Goal: Information Seeking & Learning: Learn about a topic

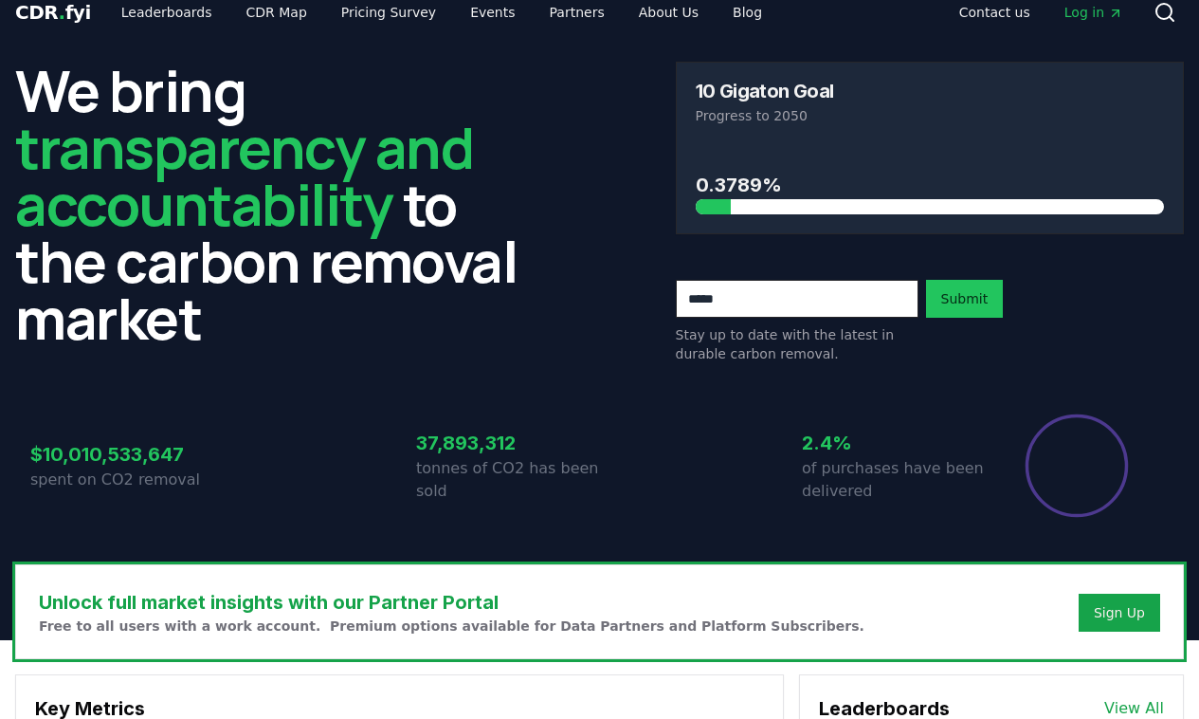
scroll to position [28, 0]
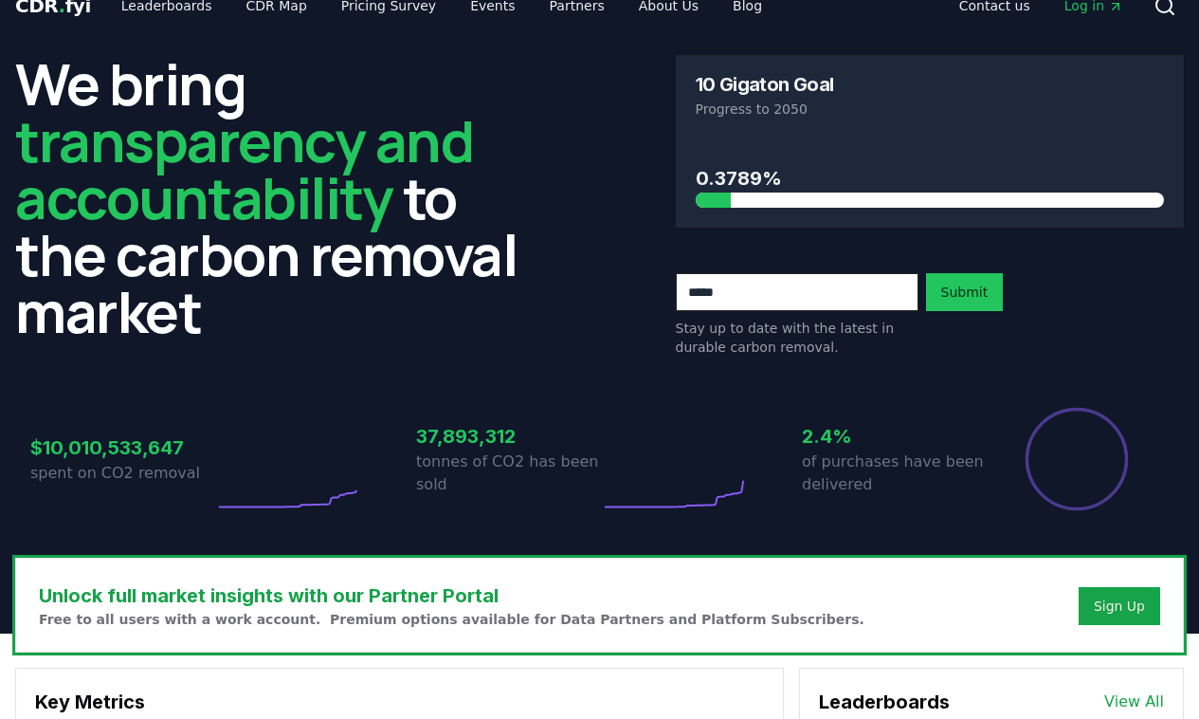
drag, startPoint x: 417, startPoint y: 437, endPoint x: 521, endPoint y: 423, distance: 105.2
click at [502, 447] on h3 "37,893,312" at bounding box center [508, 436] width 184 height 28
click at [603, 508] on circle at bounding box center [604, 507] width 6 height 6
click at [607, 508] on circle at bounding box center [604, 507] width 6 height 6
click at [640, 505] on circle at bounding box center [641, 507] width 6 height 6
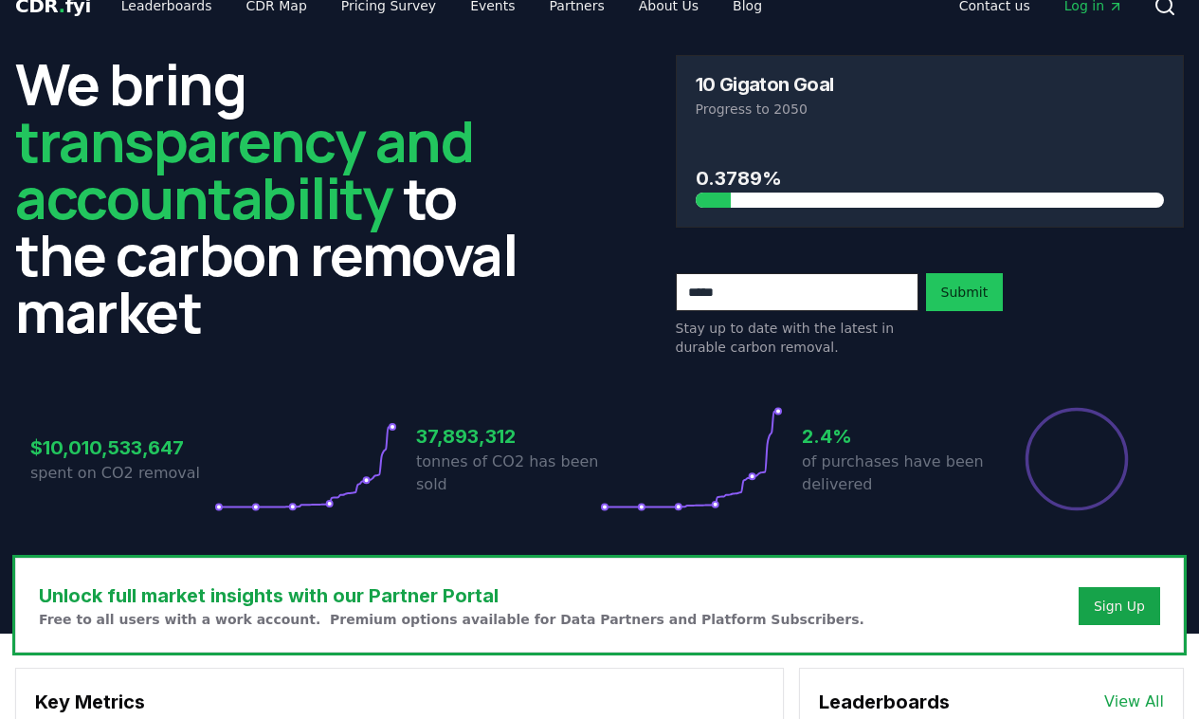
drag, startPoint x: 668, startPoint y: 504, endPoint x: 747, endPoint y: 394, distance: 135.2
click at [752, 392] on div "$10,010,533,647 spent on CO2 removal 37,893,312 tonnes of CO2 has been sold 2.4…" at bounding box center [599, 447] width 1169 height 159
drag, startPoint x: 780, startPoint y: 411, endPoint x: 348, endPoint y: 529, distance: 448.0
click at [350, 532] on div "We bring transparency and accountability to the carbon removal market 10 Gigato…" at bounding box center [599, 299] width 1199 height 518
drag, startPoint x: 378, startPoint y: 441, endPoint x: 446, endPoint y: 423, distance: 69.7
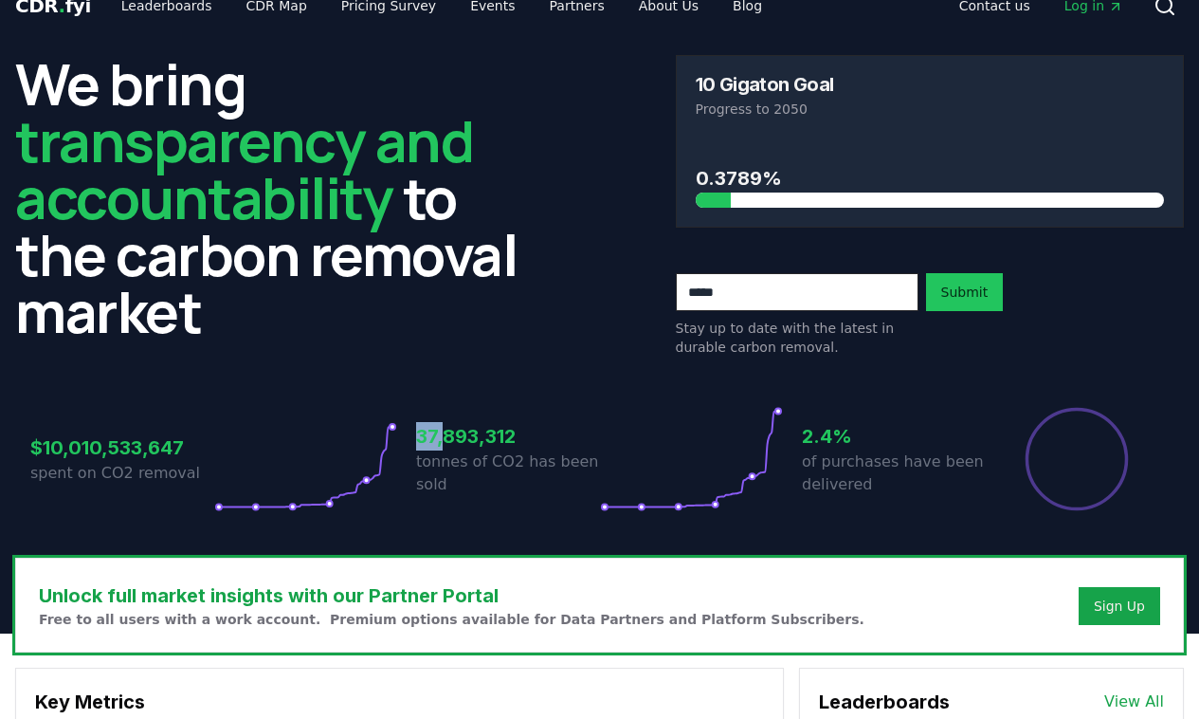
click at [446, 423] on div "$10,010,533,647 spent on CO2 removal 37,893,312 tonnes of CO2 has been sold 2.4…" at bounding box center [599, 459] width 1139 height 106
click at [424, 437] on h3 "37,893,312" at bounding box center [508, 436] width 184 height 28
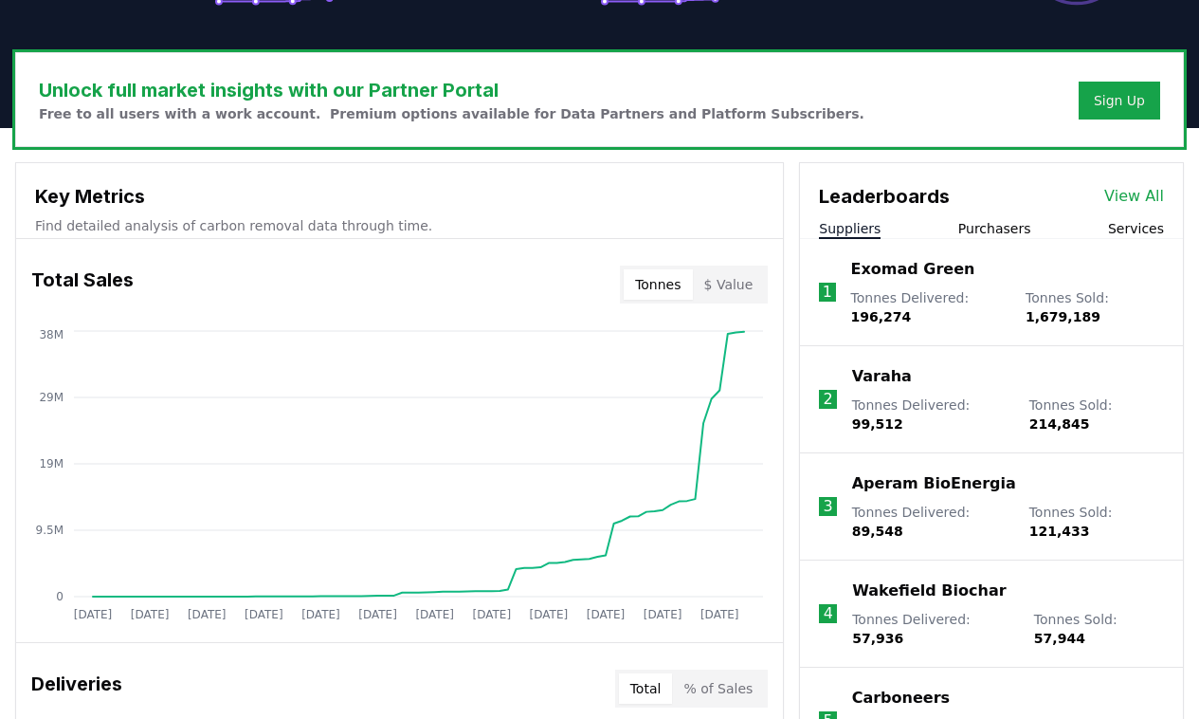
scroll to position [638, 0]
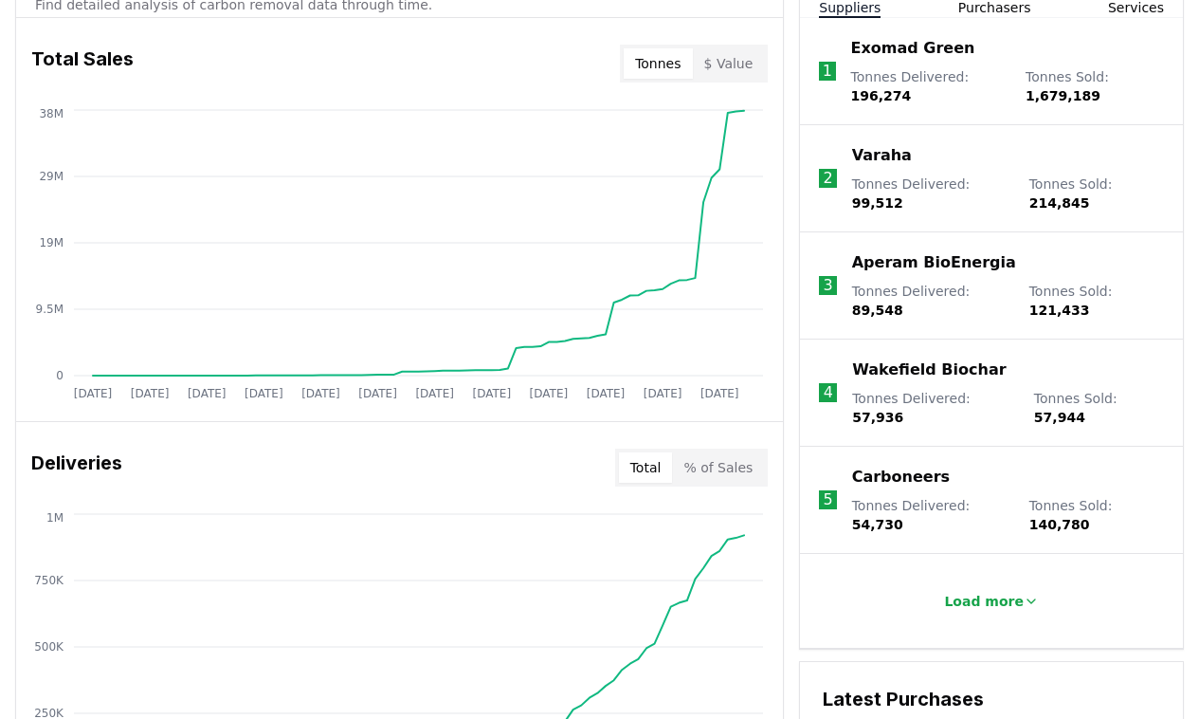
scroll to position [761, 0]
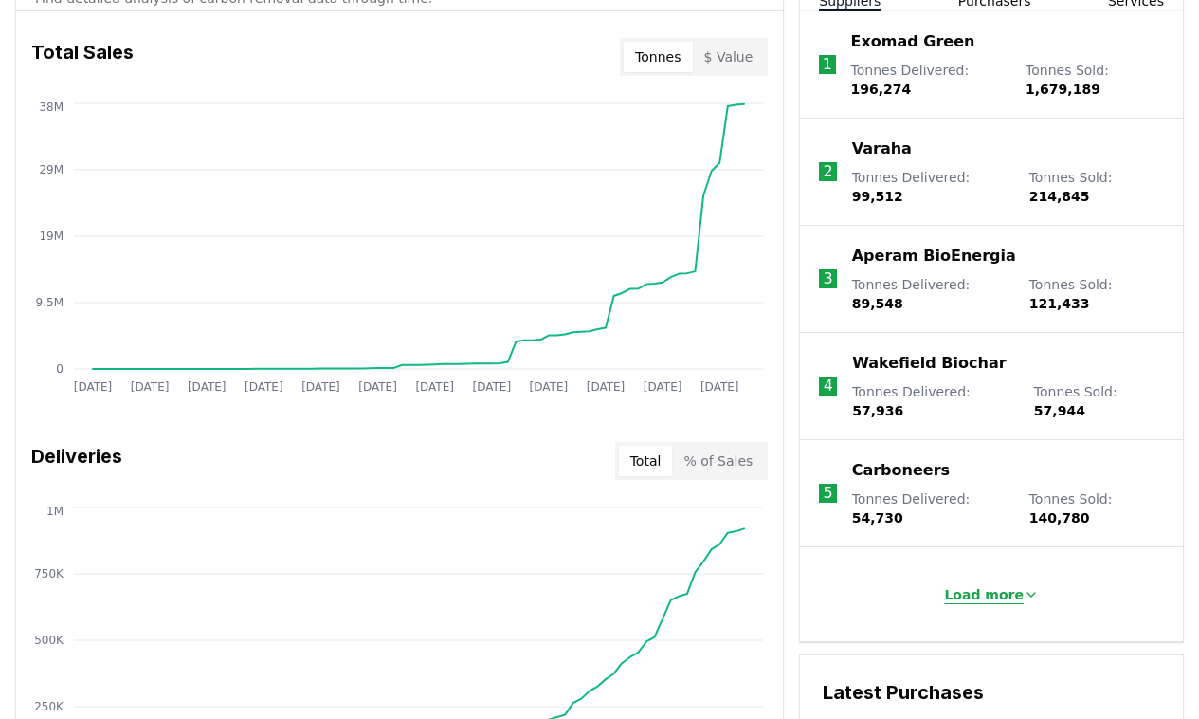
click at [993, 585] on p "Load more" at bounding box center [984, 594] width 80 height 19
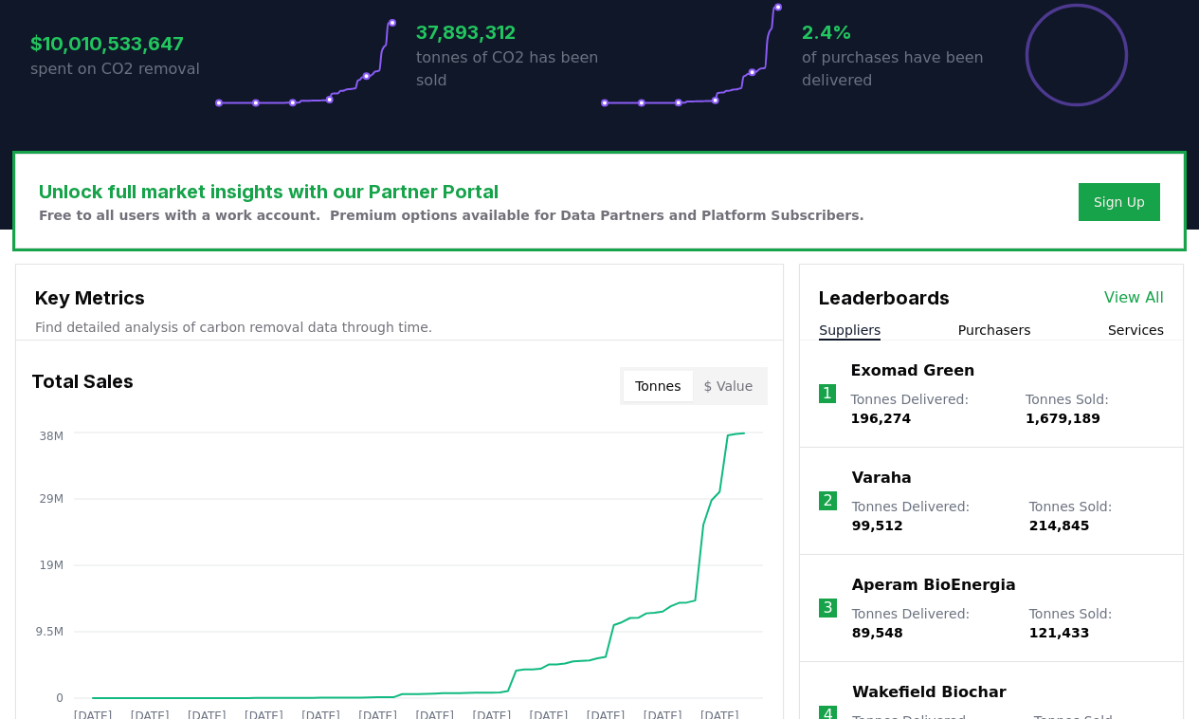
scroll to position [453, 0]
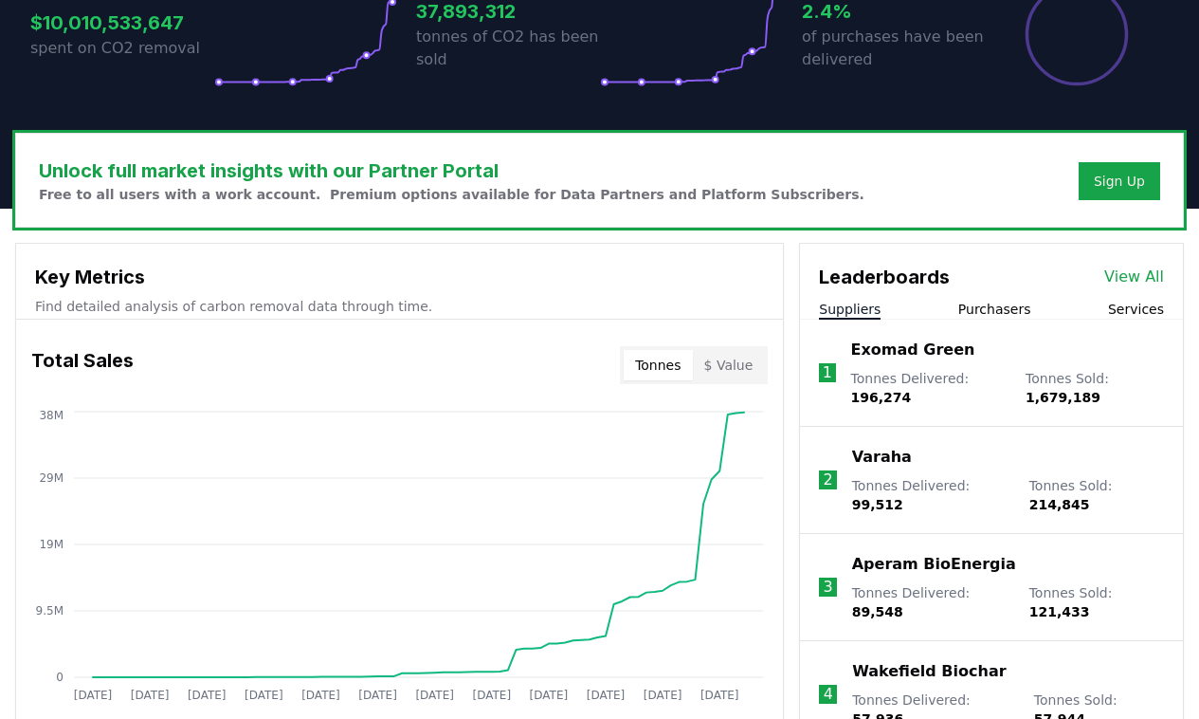
click at [1008, 310] on button "Purchasers" at bounding box center [994, 309] width 73 height 19
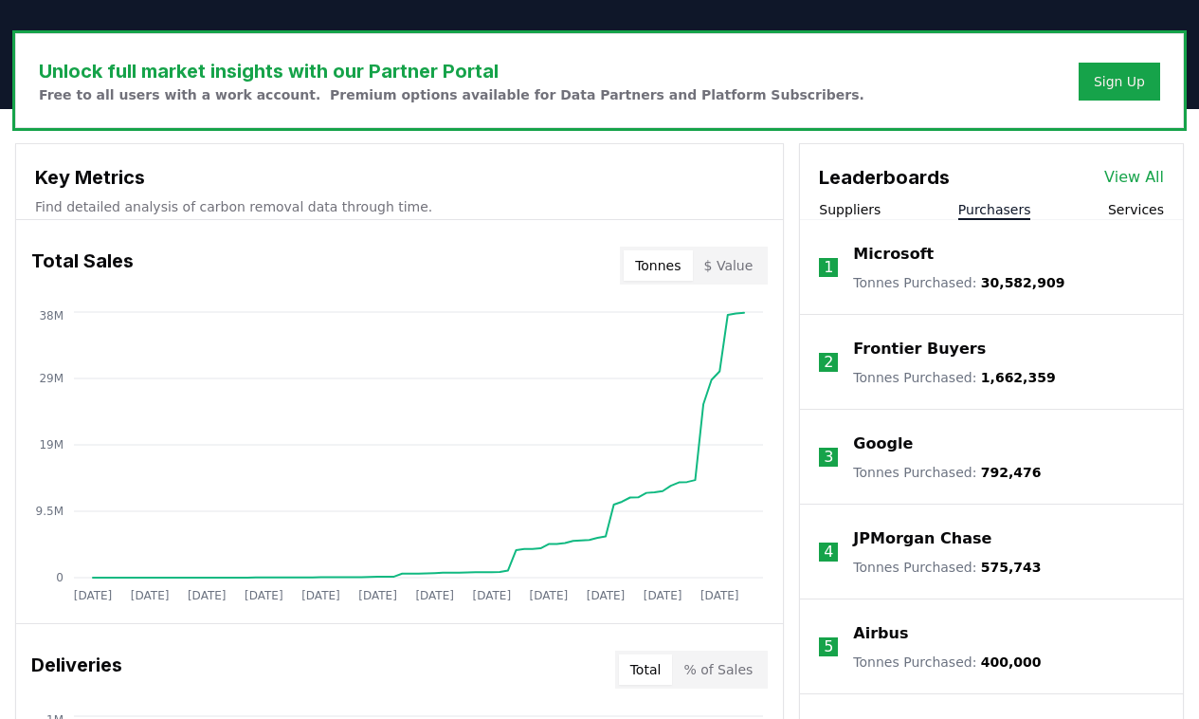
scroll to position [533, 0]
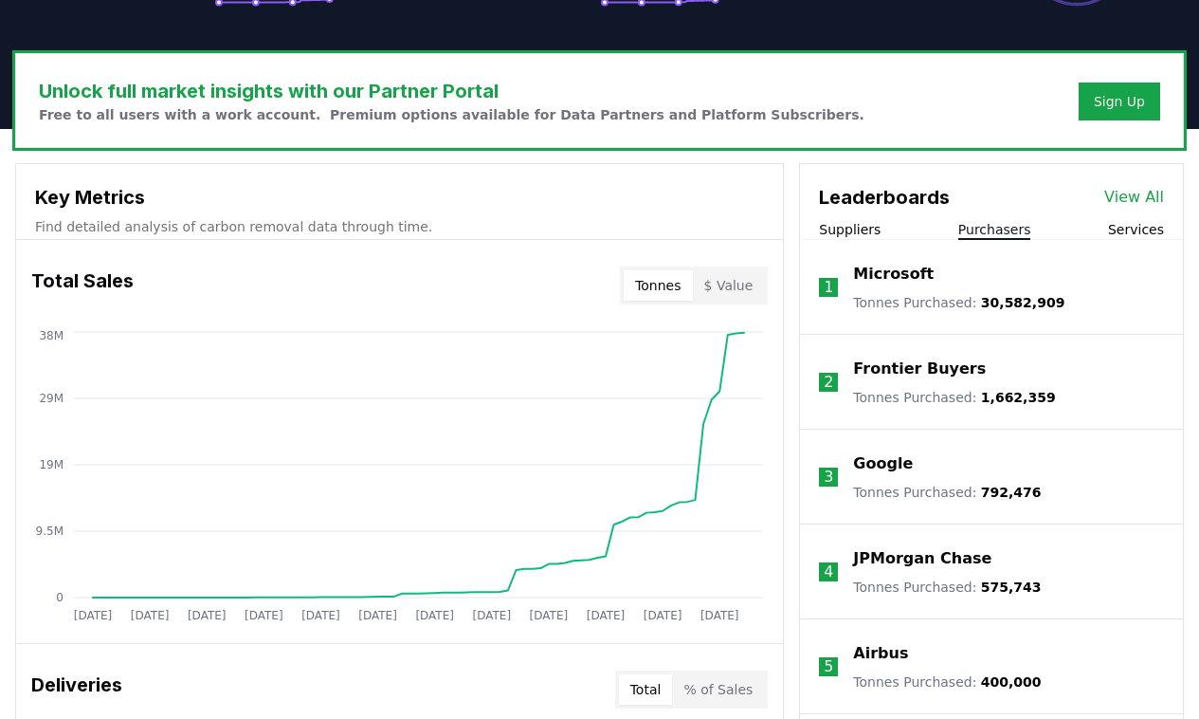
click at [1118, 226] on button "Services" at bounding box center [1136, 229] width 56 height 19
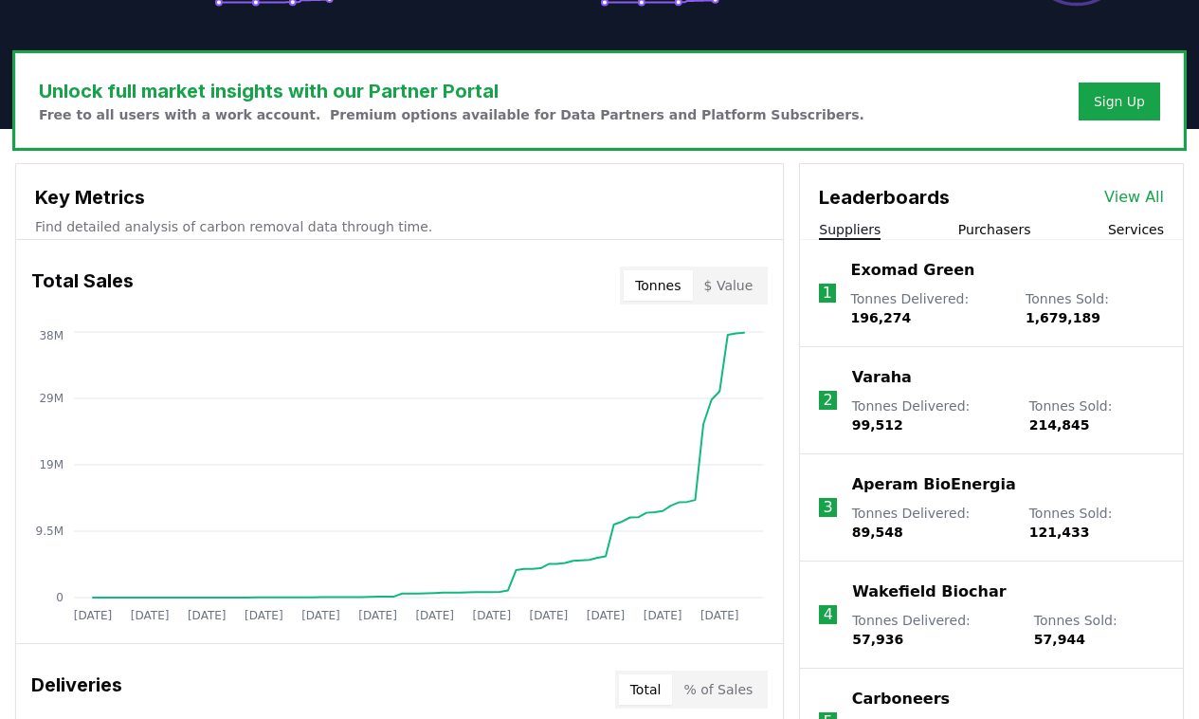
click at [871, 222] on button "Suppliers" at bounding box center [850, 229] width 62 height 19
click at [1111, 234] on div "Suppliers Purchasers Services" at bounding box center [991, 230] width 383 height 20
click at [1113, 234] on button "Services" at bounding box center [1136, 229] width 56 height 19
click at [848, 224] on button "Suppliers" at bounding box center [850, 229] width 62 height 19
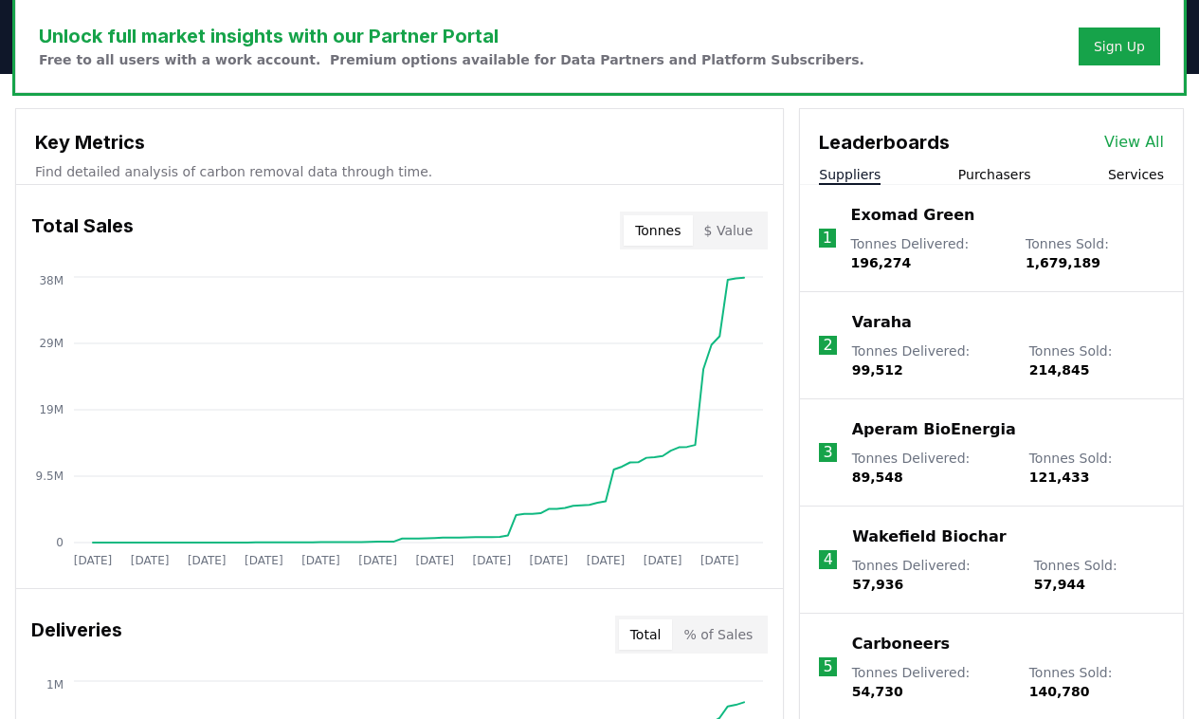
scroll to position [612, 0]
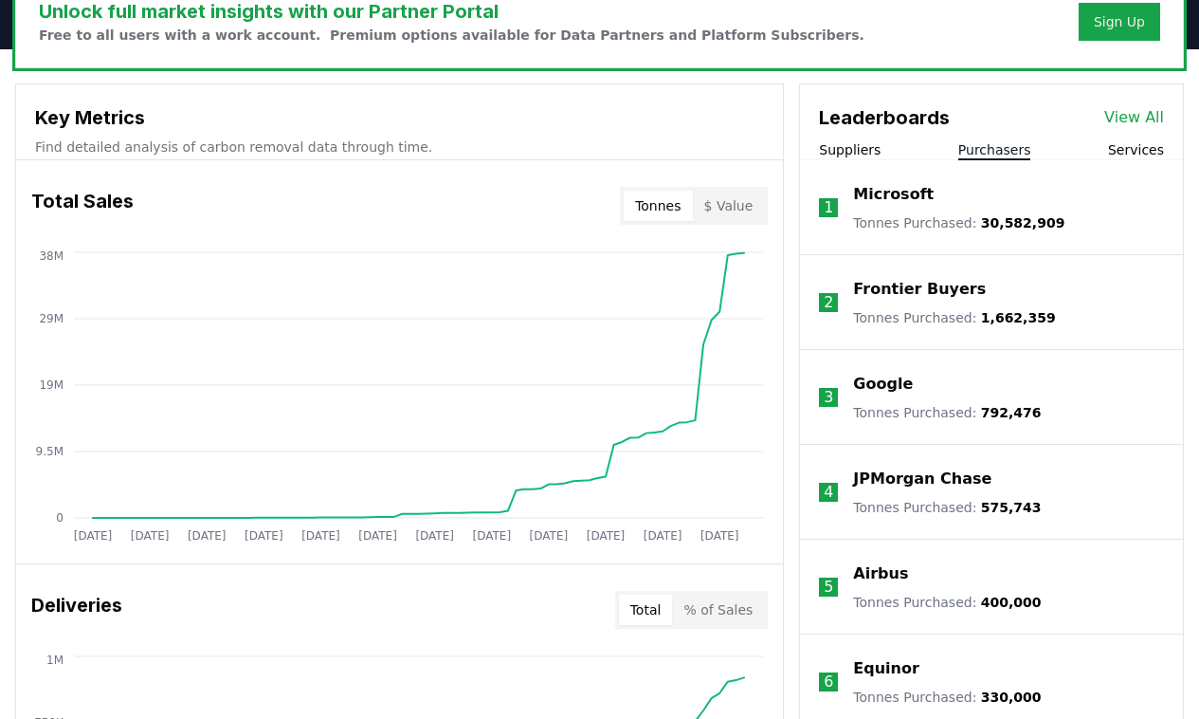
click at [994, 143] on button "Purchasers" at bounding box center [994, 149] width 73 height 19
click at [859, 152] on button "Suppliers" at bounding box center [850, 149] width 62 height 19
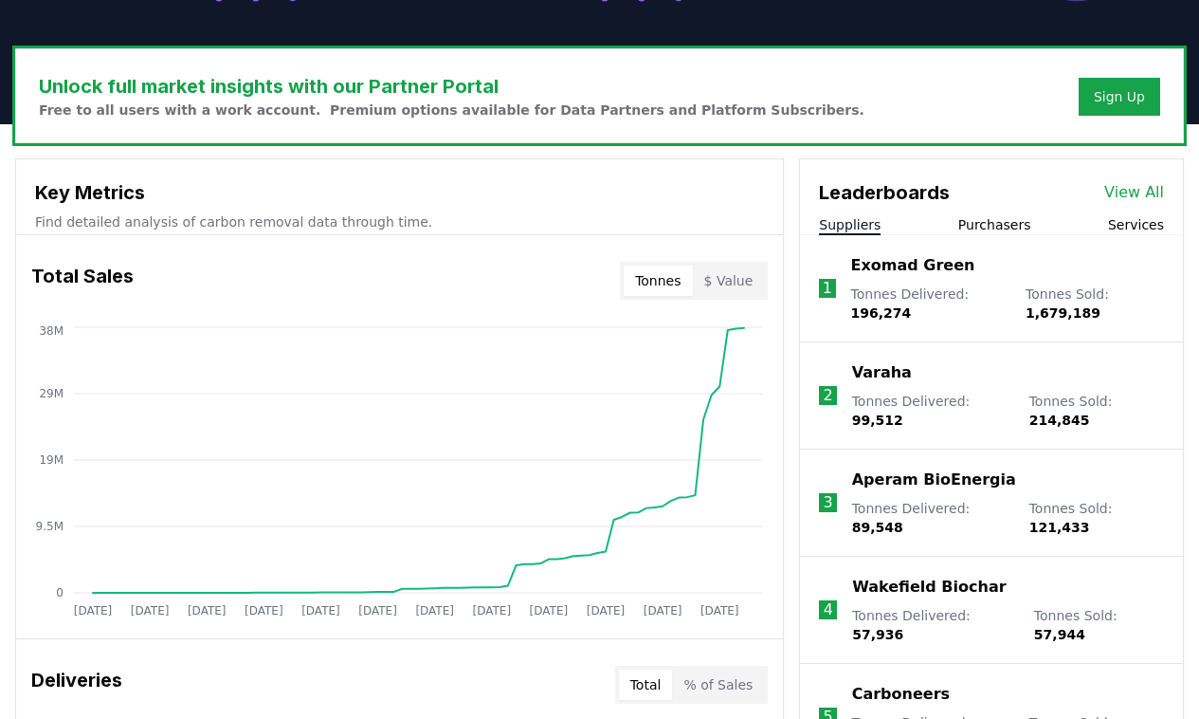
scroll to position [537, 0]
